Goal: Check status

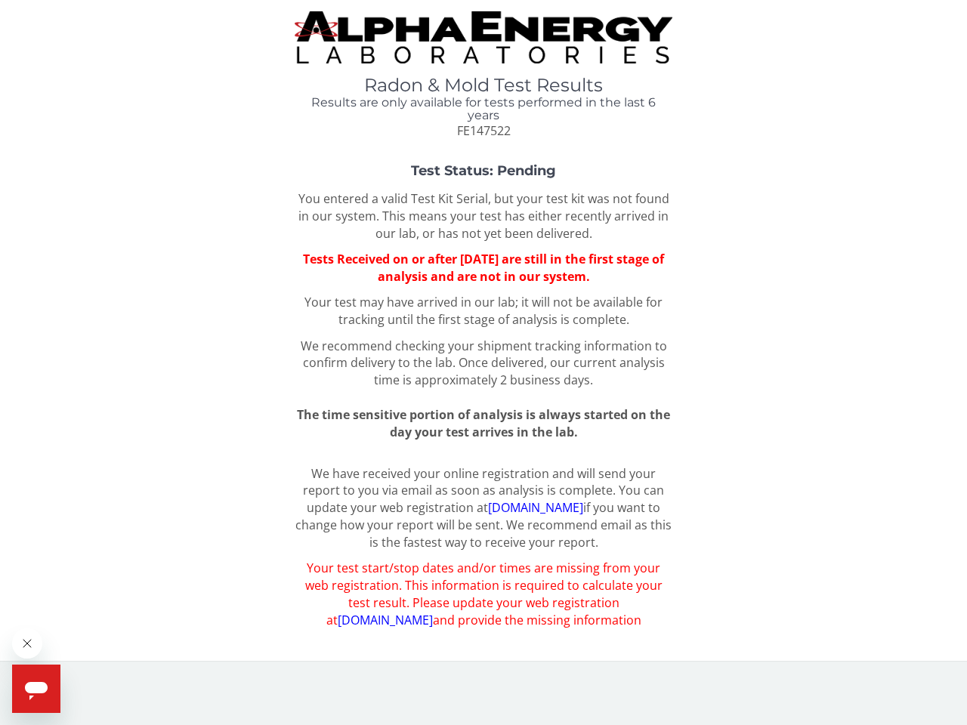
click at [27, 644] on icon "Close message from company" at bounding box center [27, 644] width 8 height 8
click at [68, 675] on span "Help" at bounding box center [69, 675] width 24 height 12
click at [36, 689] on icon "Open messaging window" at bounding box center [36, 691] width 23 height 18
